Goal: Task Accomplishment & Management: Complete application form

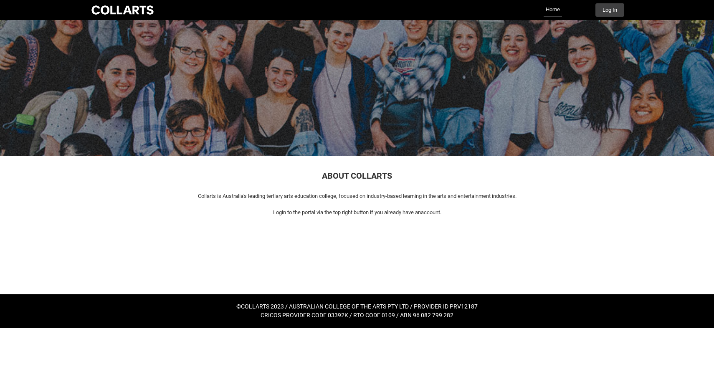
click at [549, 10] on link "Home" at bounding box center [552, 9] width 18 height 13
click at [605, 9] on button "Log In" at bounding box center [609, 9] width 29 height 13
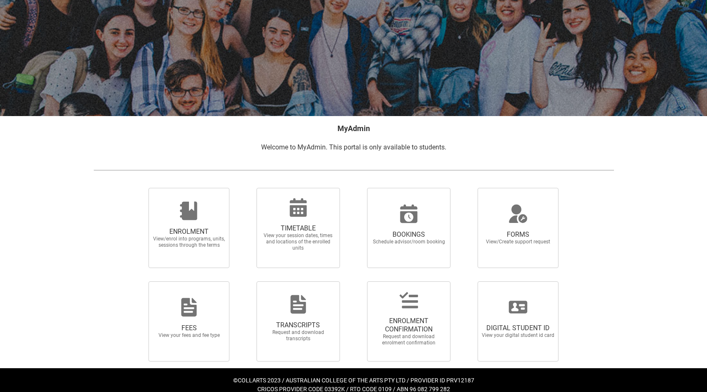
scroll to position [61, 0]
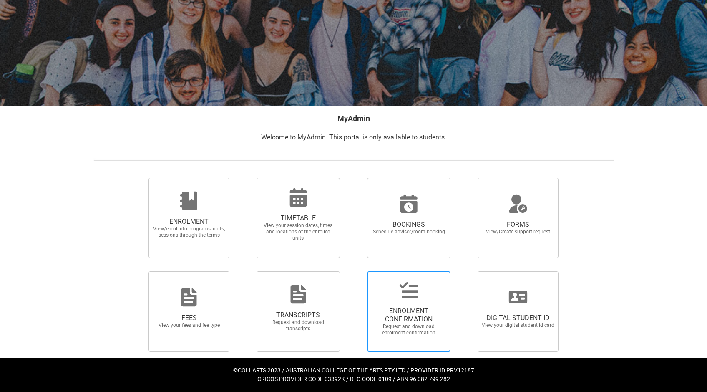
click at [406, 313] on span "ENROLMENT CONFIRMATION" at bounding box center [408, 315] width 73 height 17
click at [357, 271] on input "ENROLMENT CONFIRMATION Request and download enrolment confirmation" at bounding box center [356, 271] width 0 height 0
radio input "true"
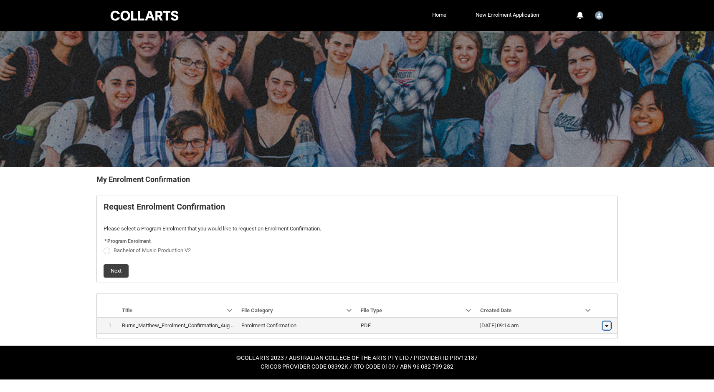
click at [608, 326] on lightning-primitive-icon "button" at bounding box center [606, 326] width 5 height 6
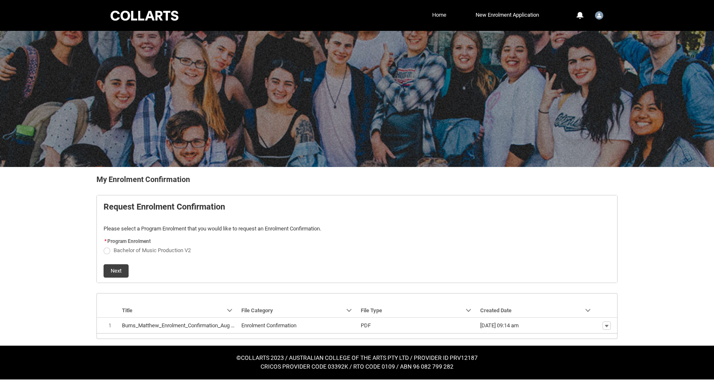
click at [433, 10] on link "Home" at bounding box center [439, 15] width 18 height 13
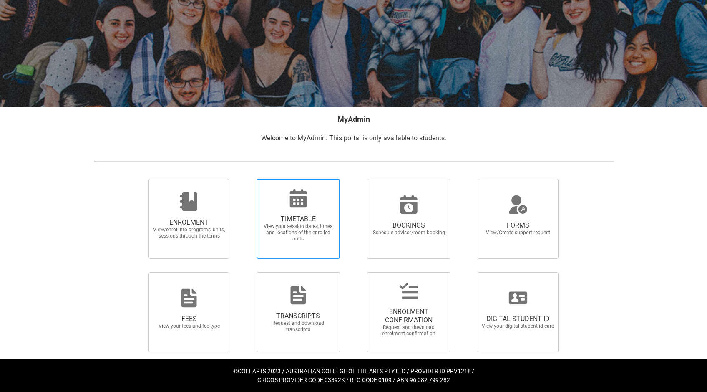
scroll to position [61, 0]
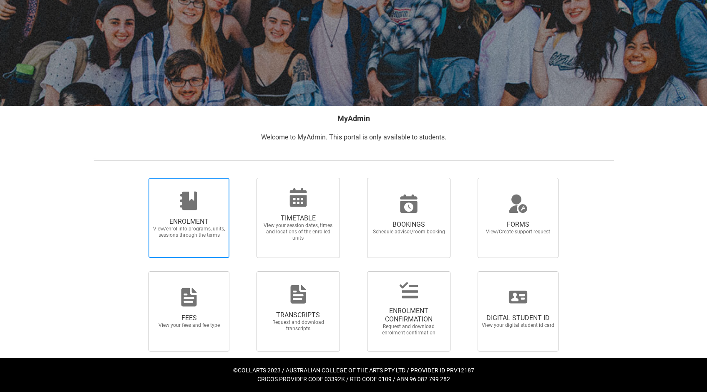
click at [189, 209] on icon at bounding box center [188, 201] width 17 height 18
click at [139, 178] on input "ENROLMENT View/enrol into programs, units, sessions through the terms" at bounding box center [138, 177] width 0 height 0
radio input "true"
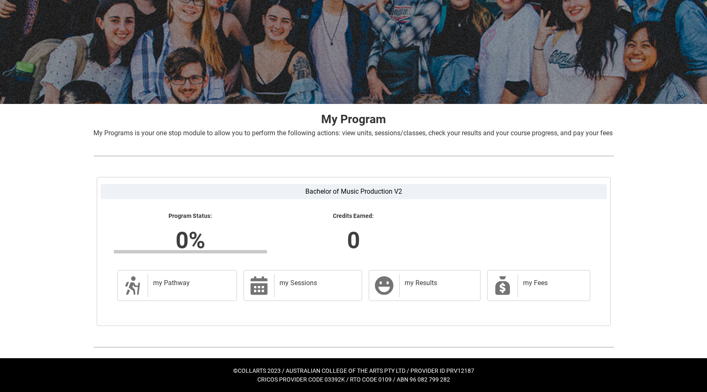
scroll to position [73, 0]
click at [168, 290] on div "my Pathway" at bounding box center [191, 285] width 86 height 23
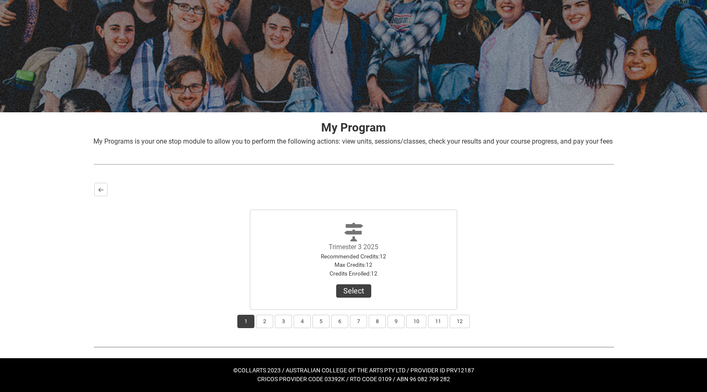
scroll to position [65, 0]
click at [262, 317] on button "2" at bounding box center [264, 321] width 17 height 13
click at [296, 316] on button "4" at bounding box center [302, 321] width 17 height 13
click at [279, 319] on button "3" at bounding box center [283, 321] width 17 height 13
click at [313, 320] on button "5" at bounding box center [321, 321] width 17 height 13
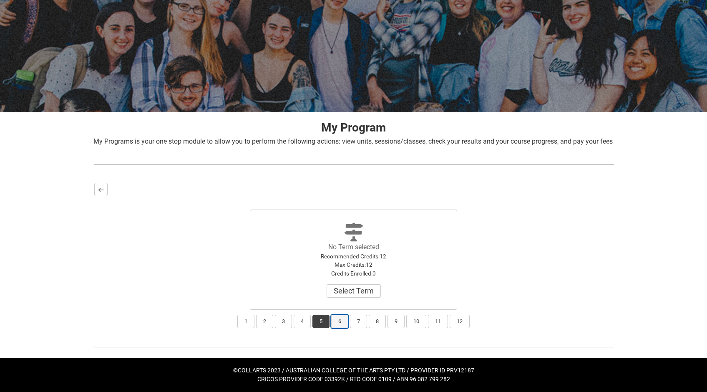
click at [343, 327] on button "6" at bounding box center [339, 321] width 17 height 13
click at [248, 323] on button "1" at bounding box center [245, 321] width 17 height 13
click at [348, 287] on button "Select" at bounding box center [353, 290] width 35 height 13
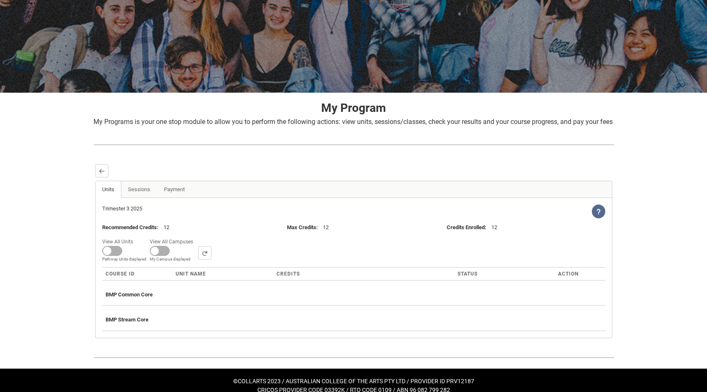
scroll to position [95, 0]
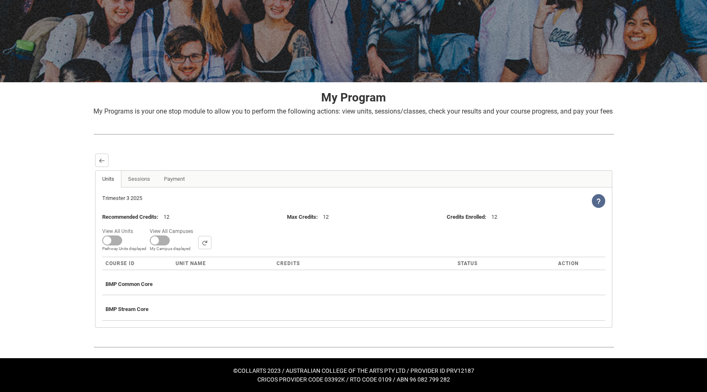
click at [101, 237] on div "Trimester 3 2025 View Help Recommended Credits : 12 Max Credits : 12 Credits En…" at bounding box center [353, 257] width 517 height 140
click at [114, 237] on span at bounding box center [112, 240] width 20 height 10
click at [136, 226] on input "View All Units All Units displayed Pathway Units displayed" at bounding box center [136, 225] width 0 height 0
checkbox input "true"
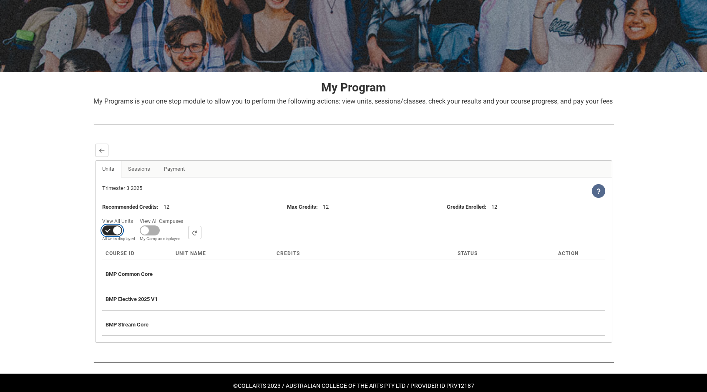
scroll to position [120, 0]
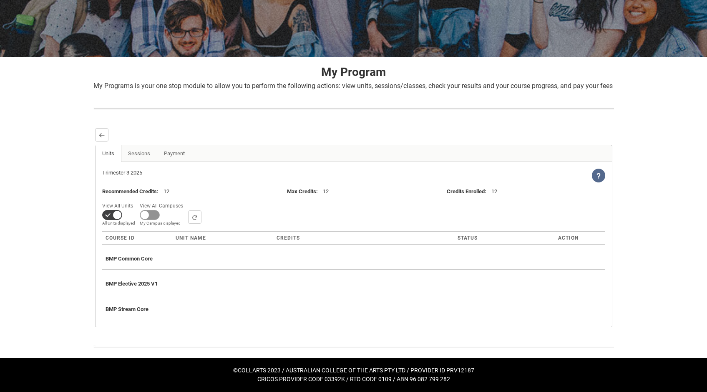
click at [122, 213] on span at bounding box center [112, 215] width 20 height 10
click at [186, 200] on input "View All Campuses Campus filter displayed My Campus displayed" at bounding box center [186, 200] width 0 height 0
checkbox input "true"
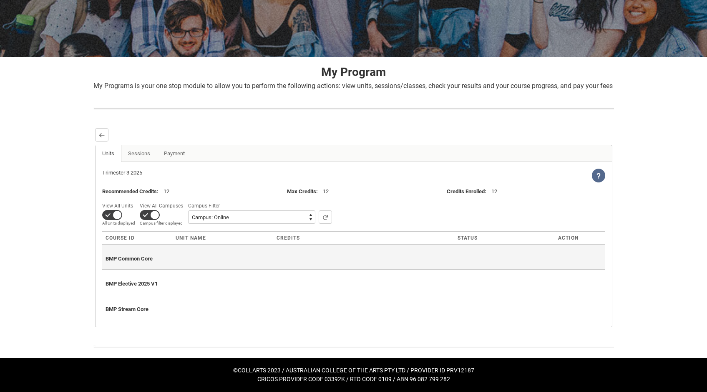
click at [212, 252] on div "BMP Common Core" at bounding box center [354, 257] width 497 height 18
click at [134, 265] on div "BMP Common Core" at bounding box center [354, 257] width 497 height 18
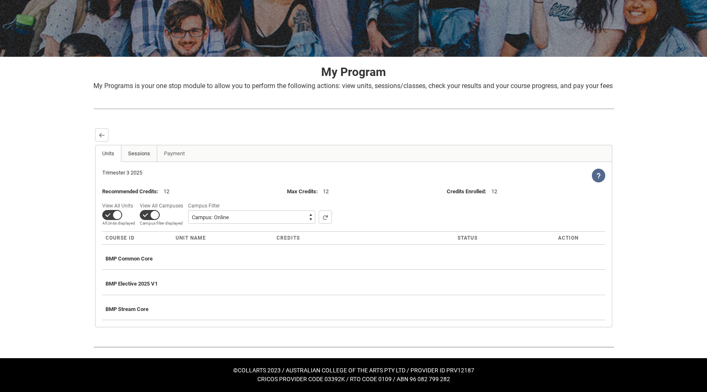
click at [136, 157] on link "Sessions" at bounding box center [139, 153] width 36 height 17
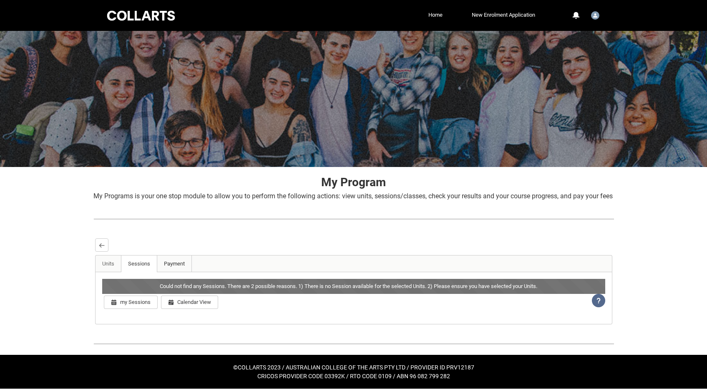
click at [173, 272] on link "Payment" at bounding box center [174, 263] width 35 height 17
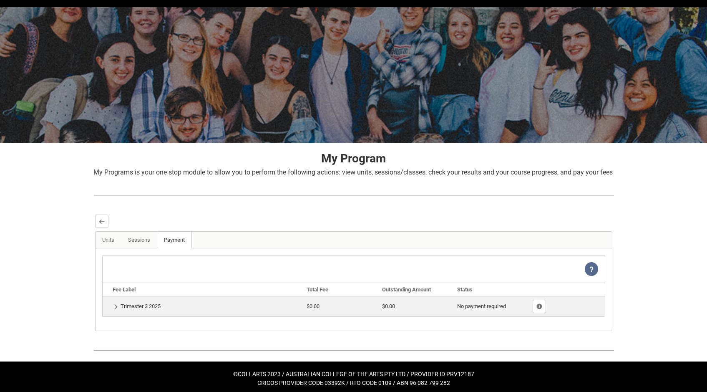
scroll to position [37, 0]
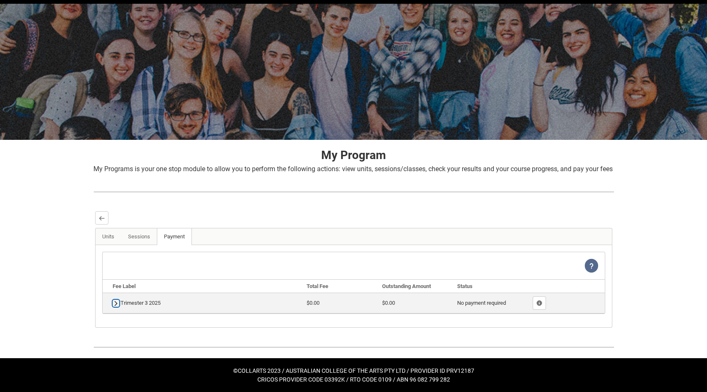
click at [113, 304] on lightning-primitive-icon "button" at bounding box center [116, 303] width 6 height 6
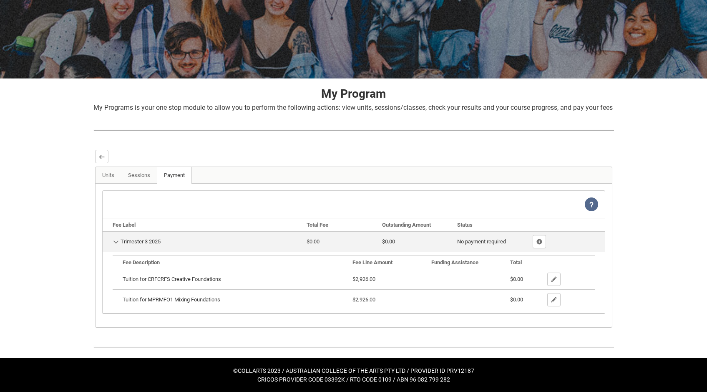
scroll to position [98, 0]
